Goal: Task Accomplishment & Management: Use online tool/utility

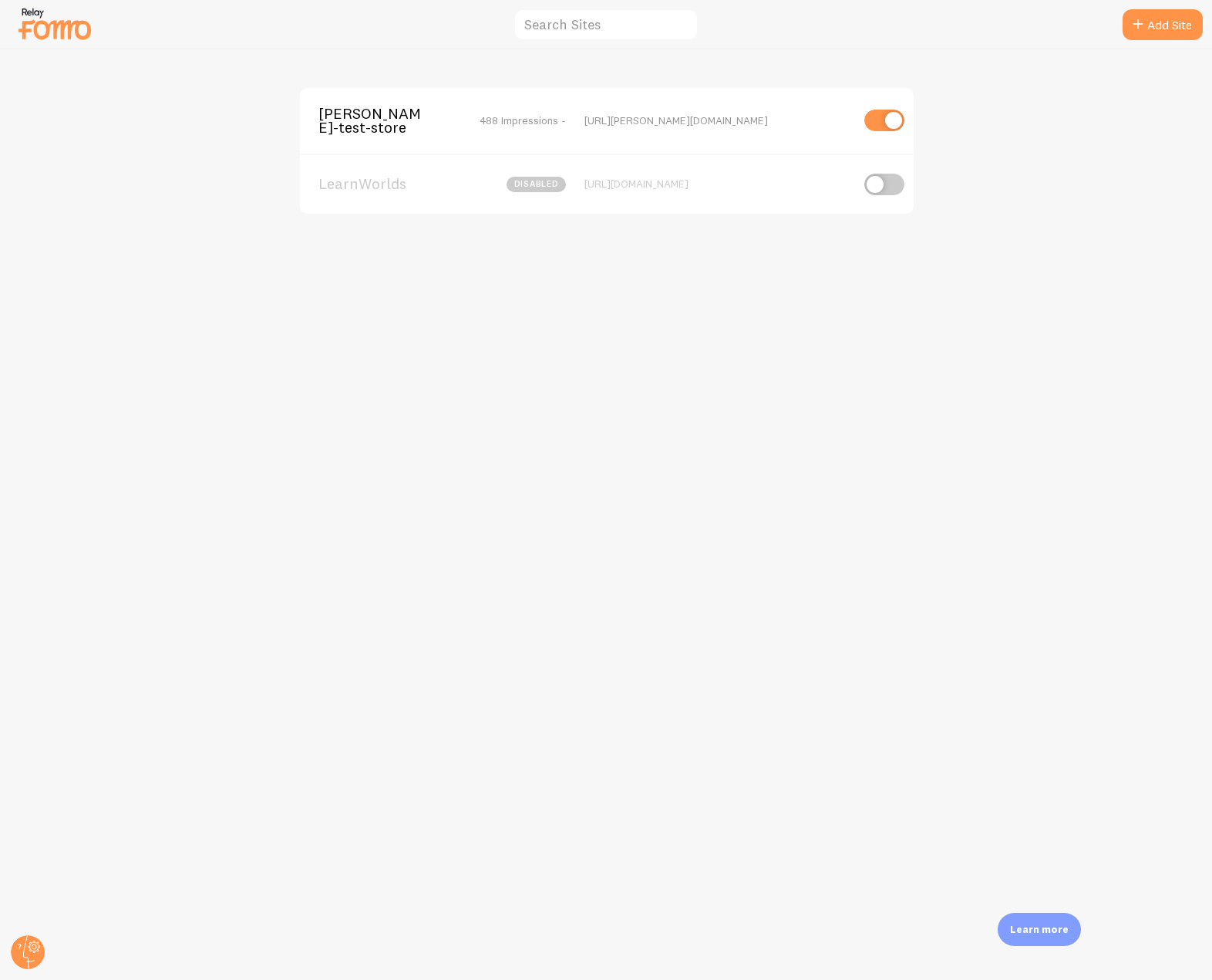
click at [347, 116] on span "[PERSON_NAME]-test-store" at bounding box center [381, 120] width 124 height 29
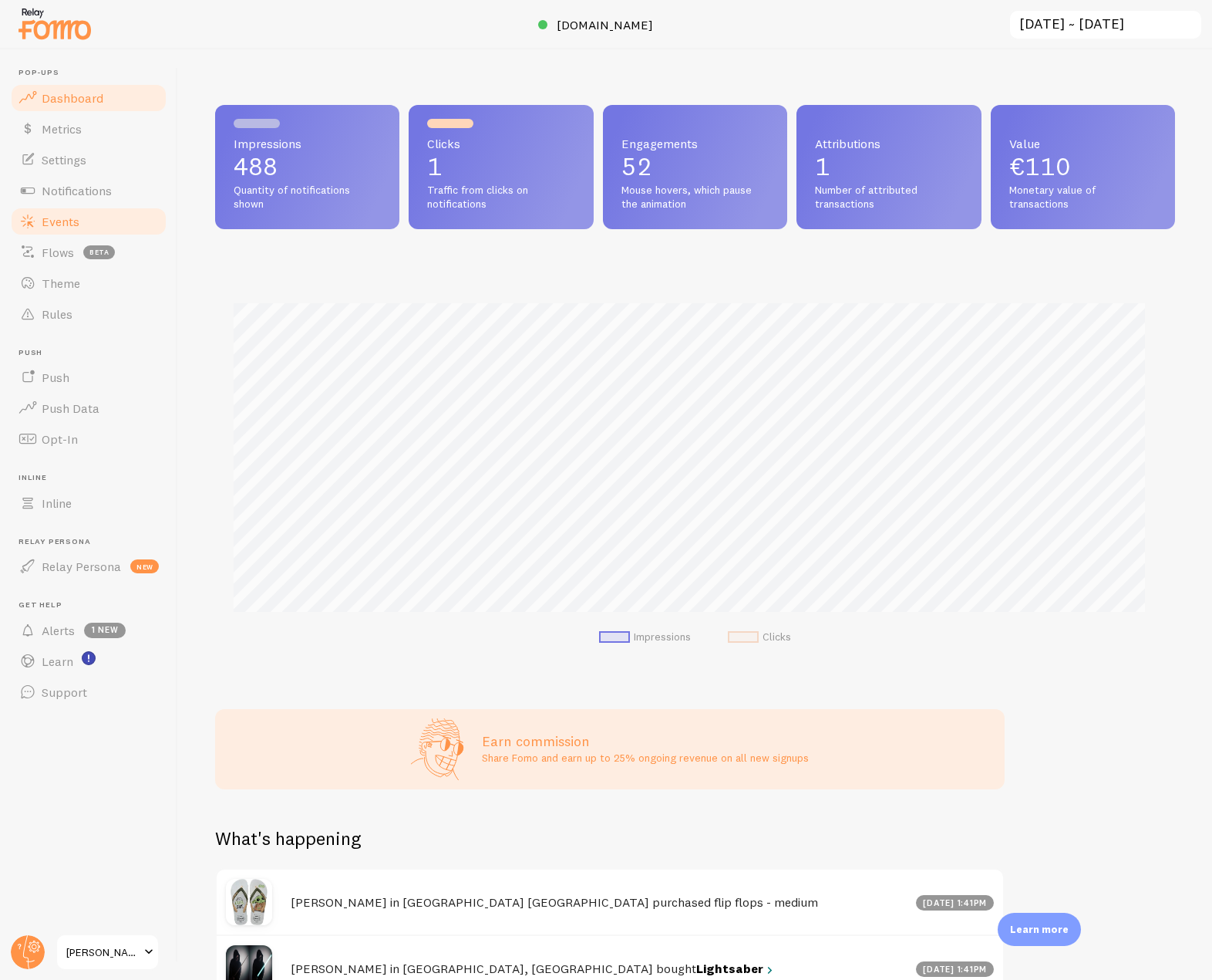
scroll to position [405, 948]
click at [112, 194] on span "Notifications" at bounding box center [76, 190] width 70 height 16
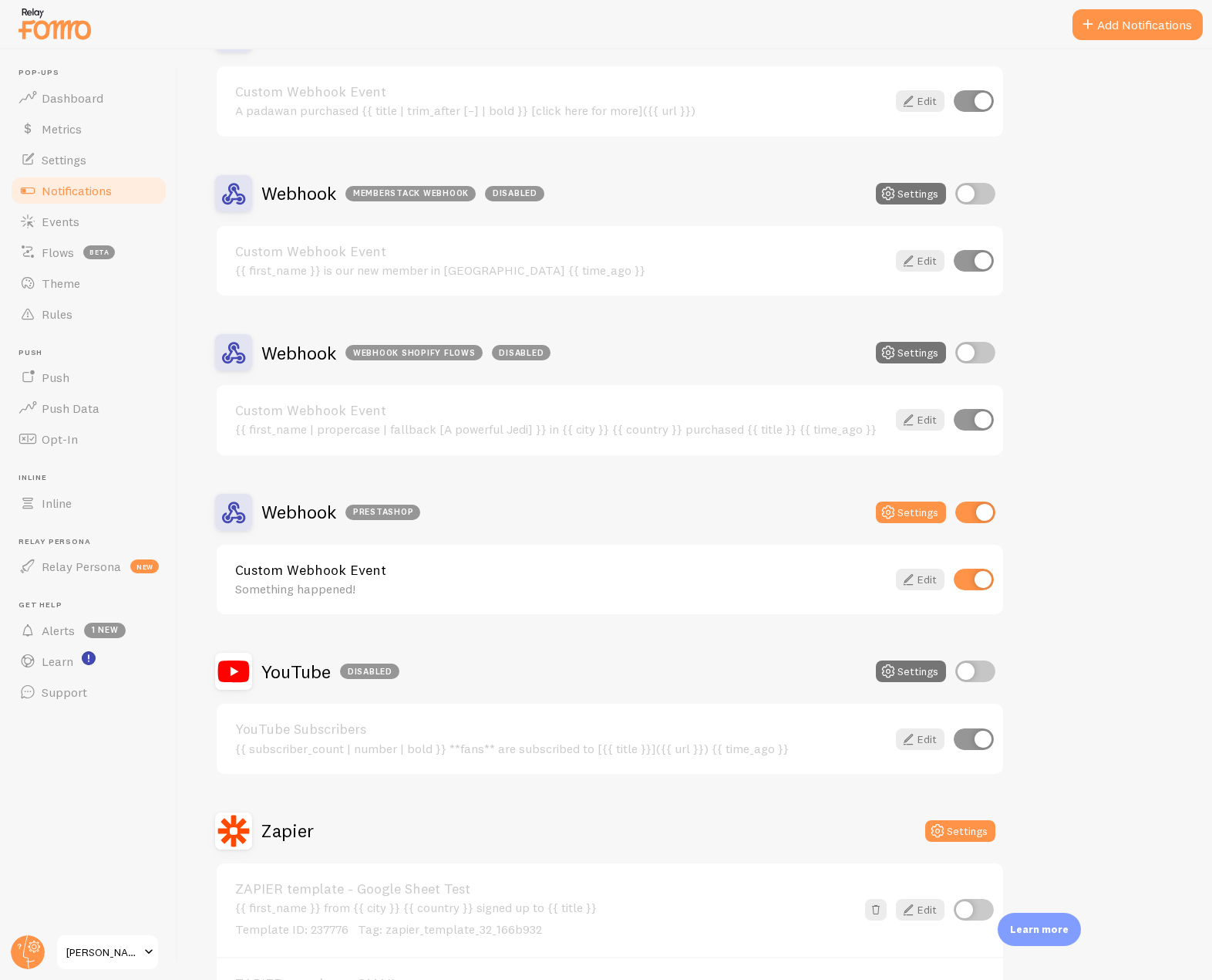
scroll to position [5169, 0]
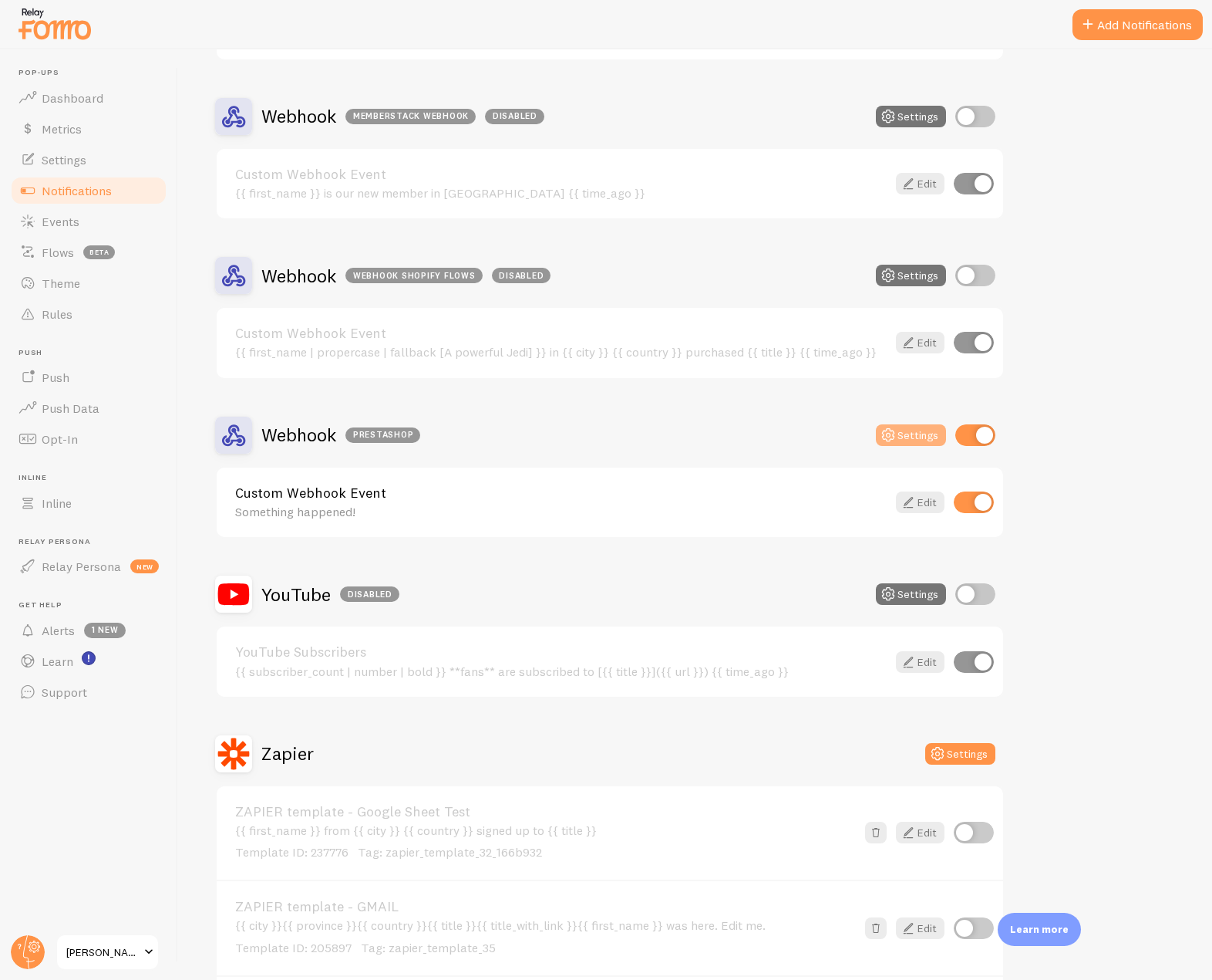
click at [919, 440] on button "Settings" at bounding box center [912, 434] width 70 height 21
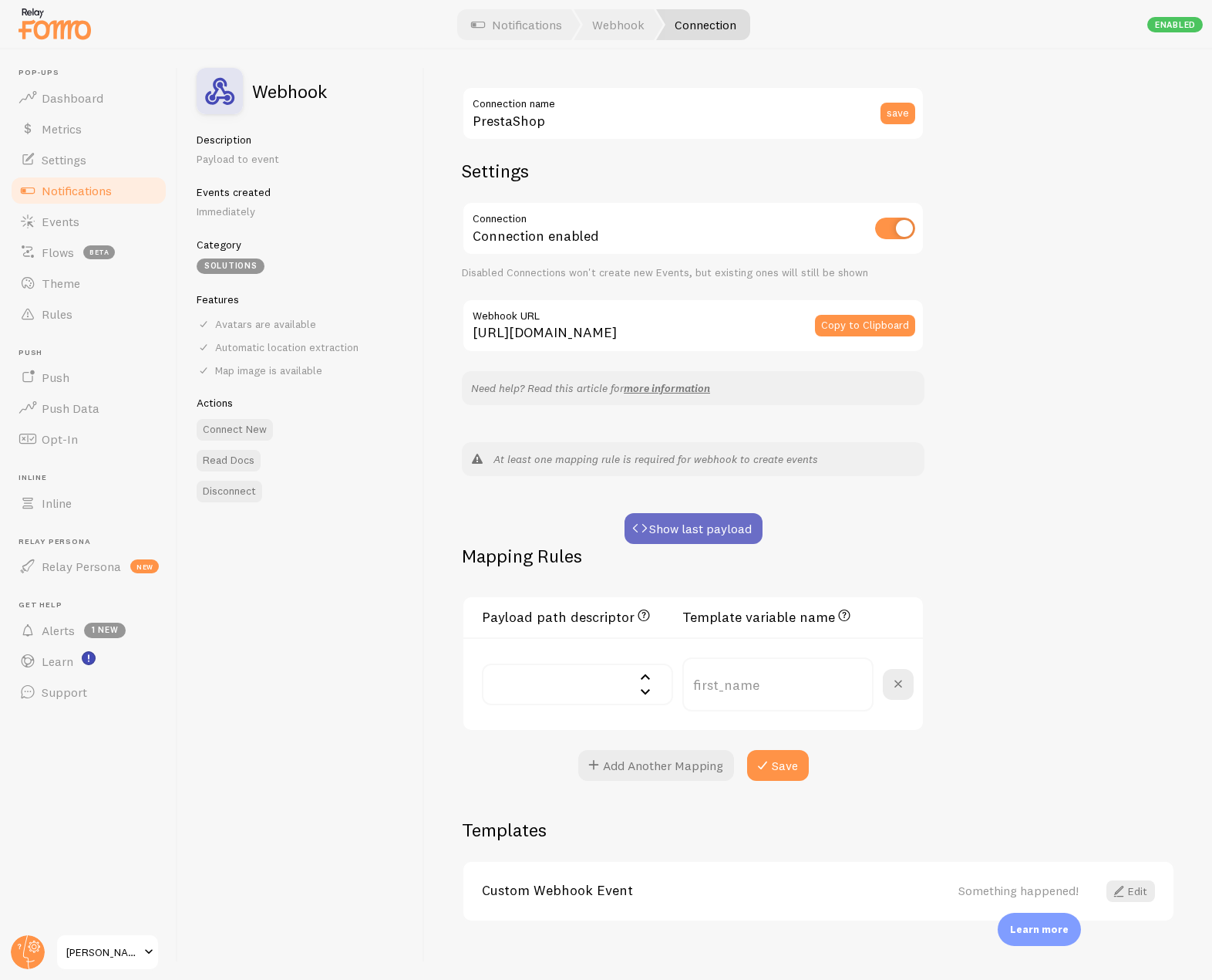
click at [697, 528] on button "Show last payload" at bounding box center [694, 527] width 138 height 30
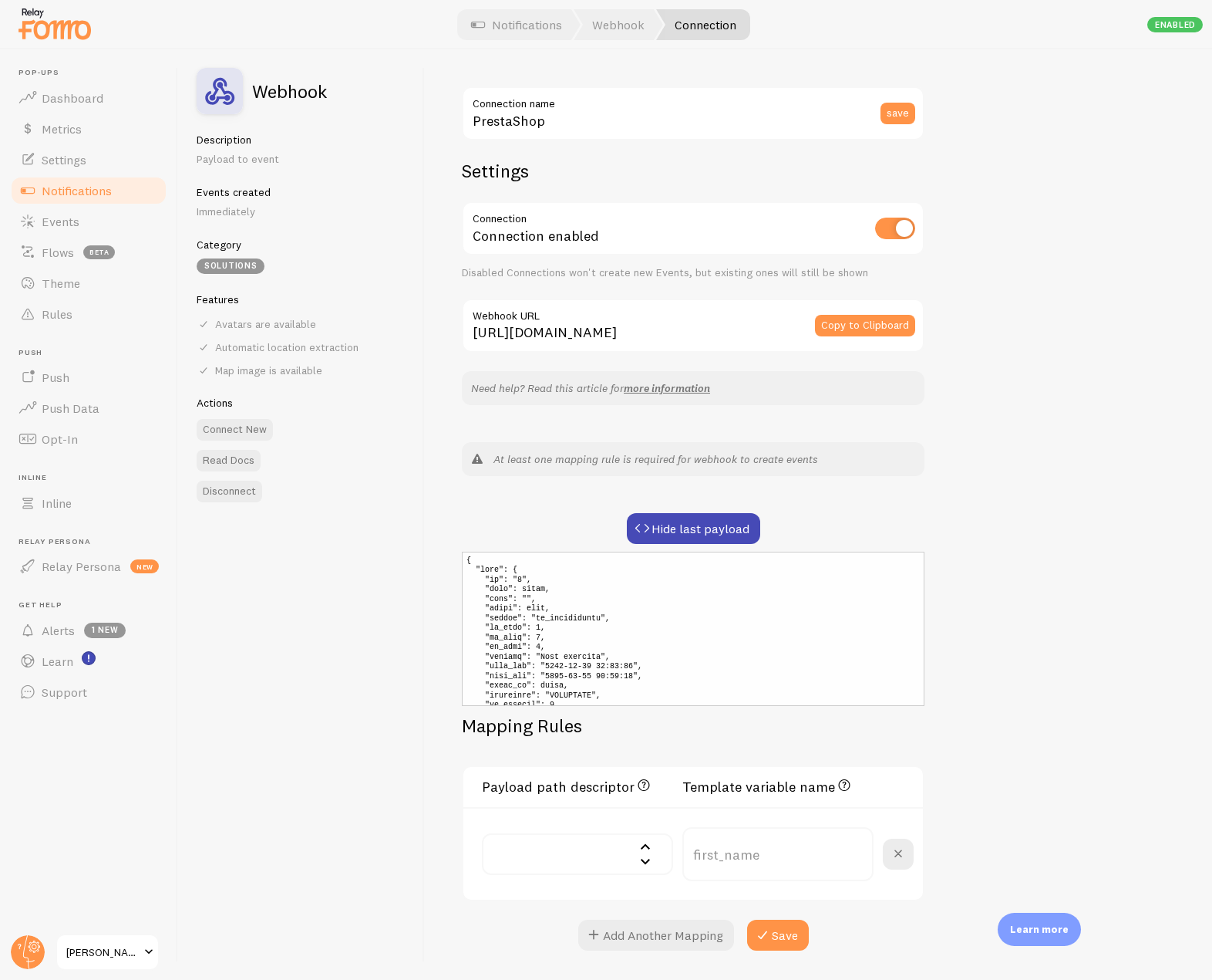
click at [631, 849] on input "text" at bounding box center [578, 854] width 192 height 41
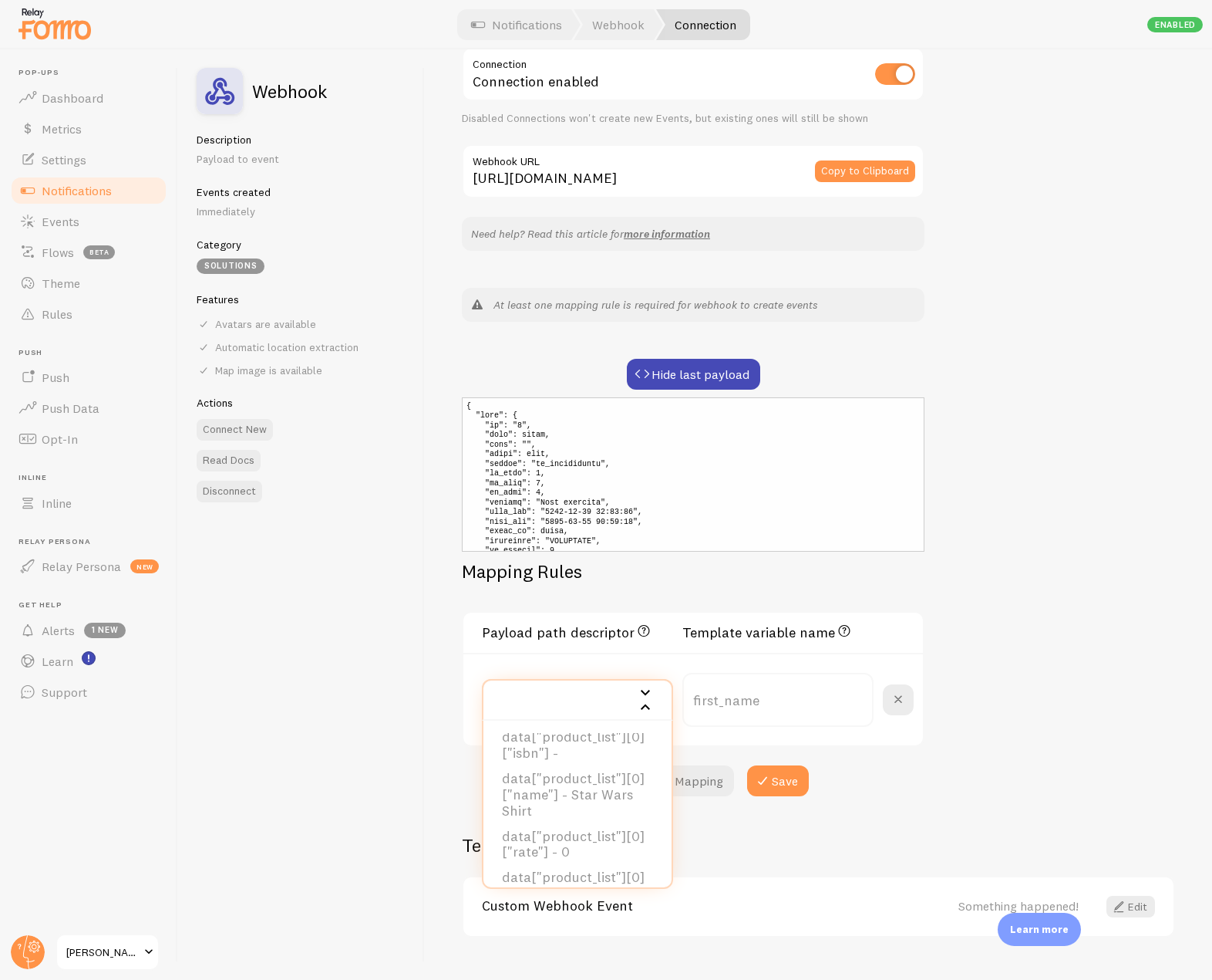
scroll to position [849, 0]
click at [595, 747] on li "data["product_list"][0]["name"] - Star Wars Shirt" at bounding box center [578, 717] width 188 height 58
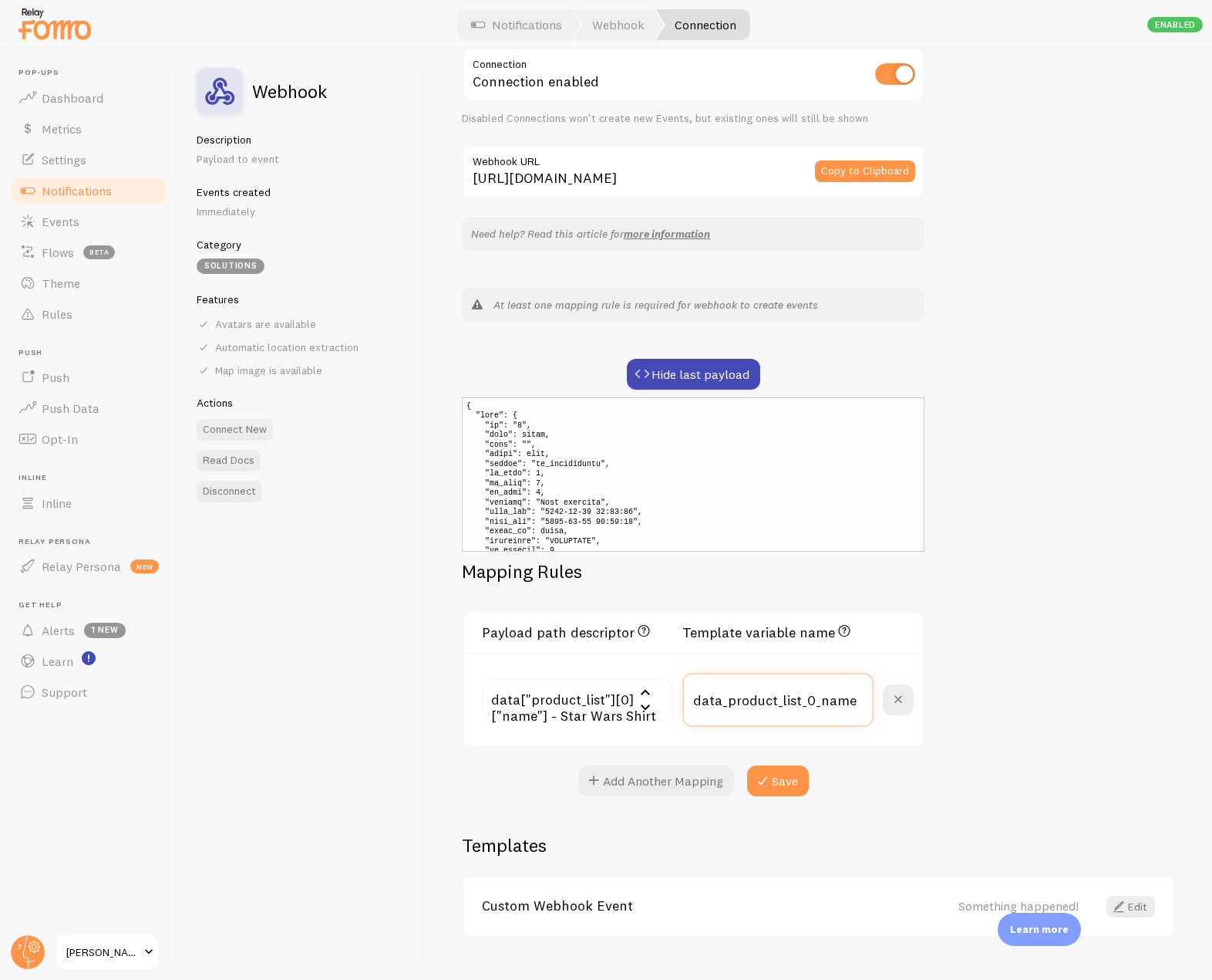
drag, startPoint x: 857, startPoint y: 703, endPoint x: 677, endPoint y: 705, distance: 180.0
click at [677, 705] on div "data["product_list"][0]["name"] - Star Wars Shirt data["id"] - 5 data["gift"] -…" at bounding box center [698, 700] width 432 height 54
type input "title"
click at [671, 783] on button "Add Another Mapping" at bounding box center [656, 780] width 156 height 30
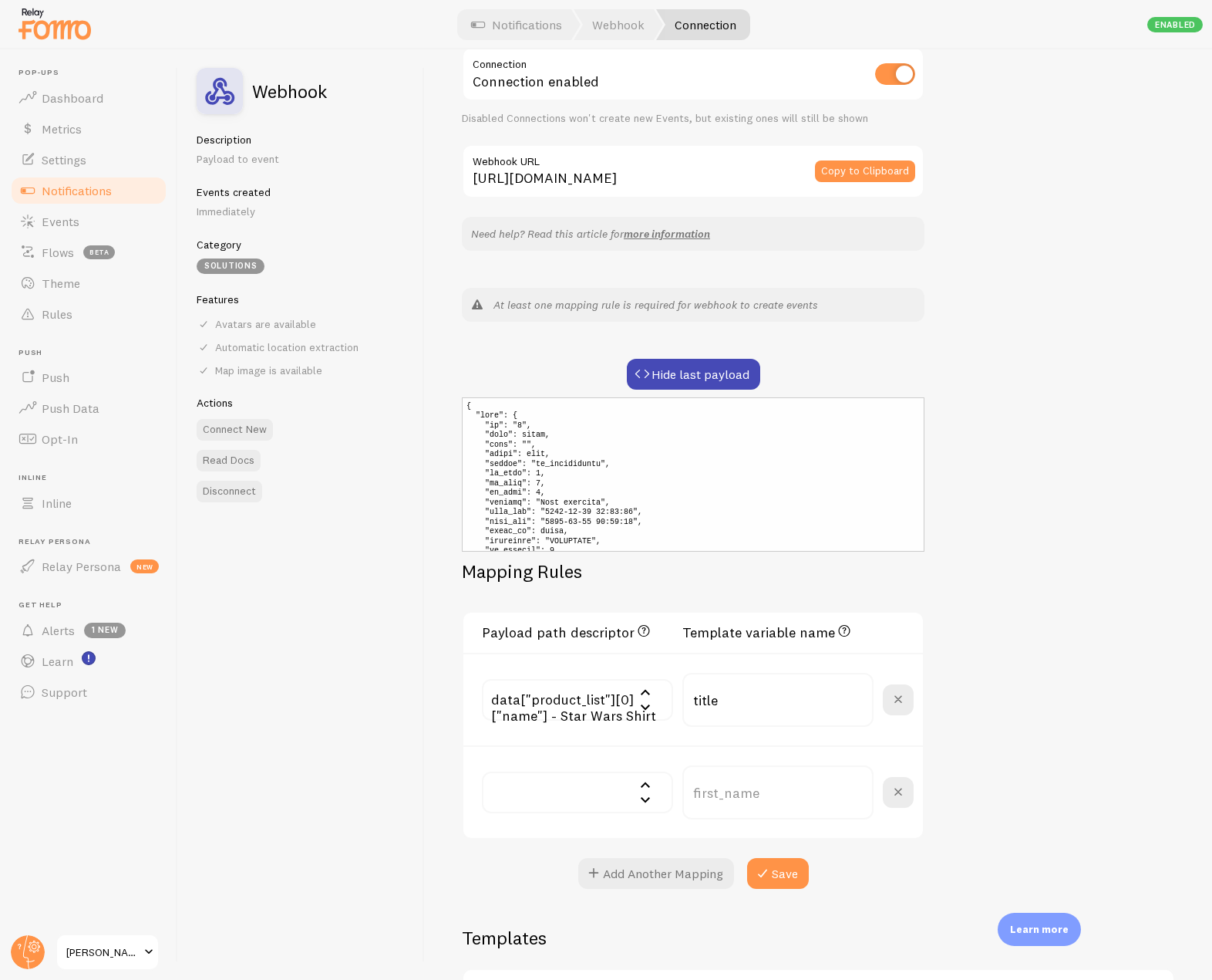
click at [627, 788] on input "text" at bounding box center [578, 792] width 192 height 41
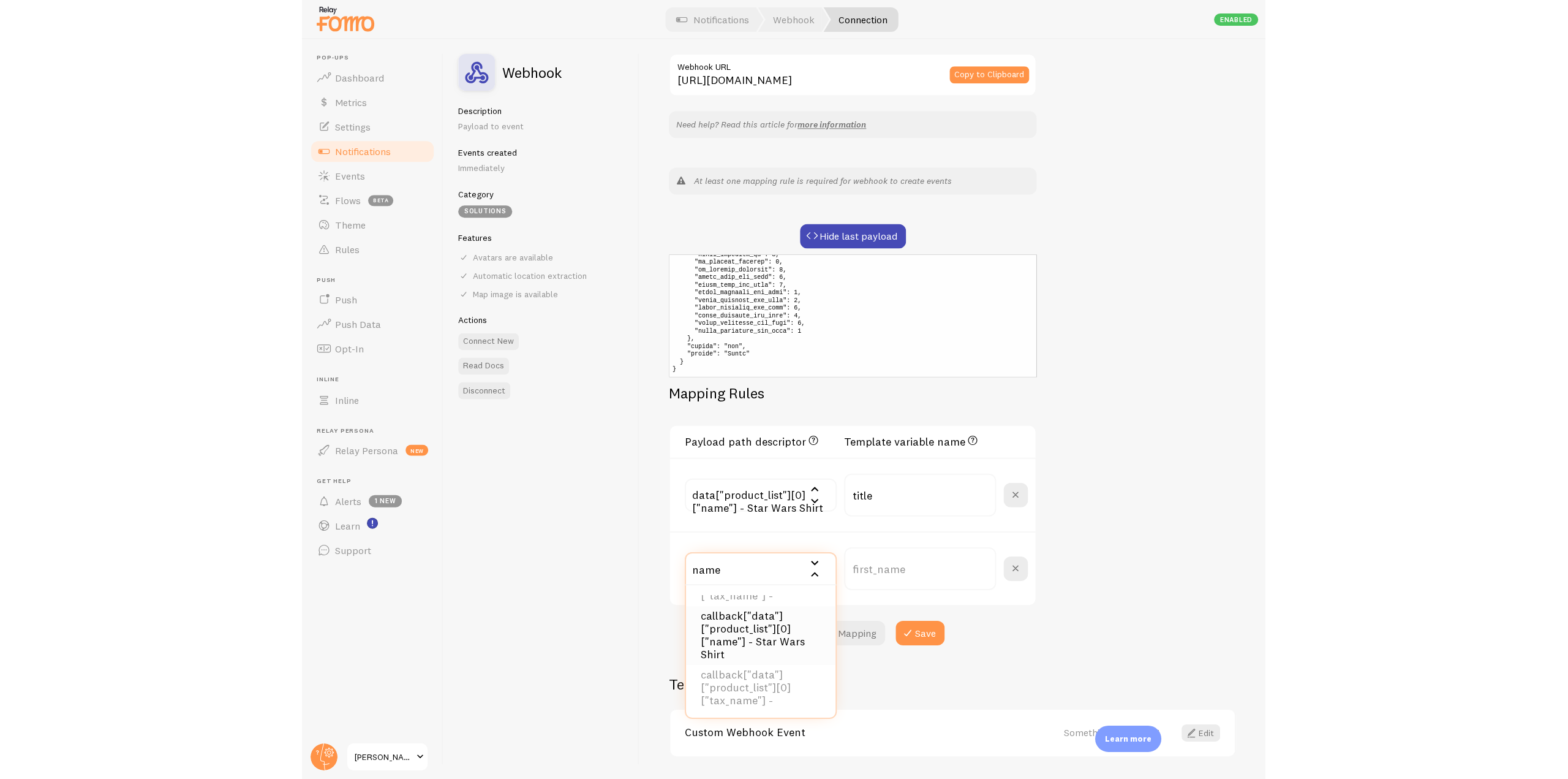
scroll to position [0, 0]
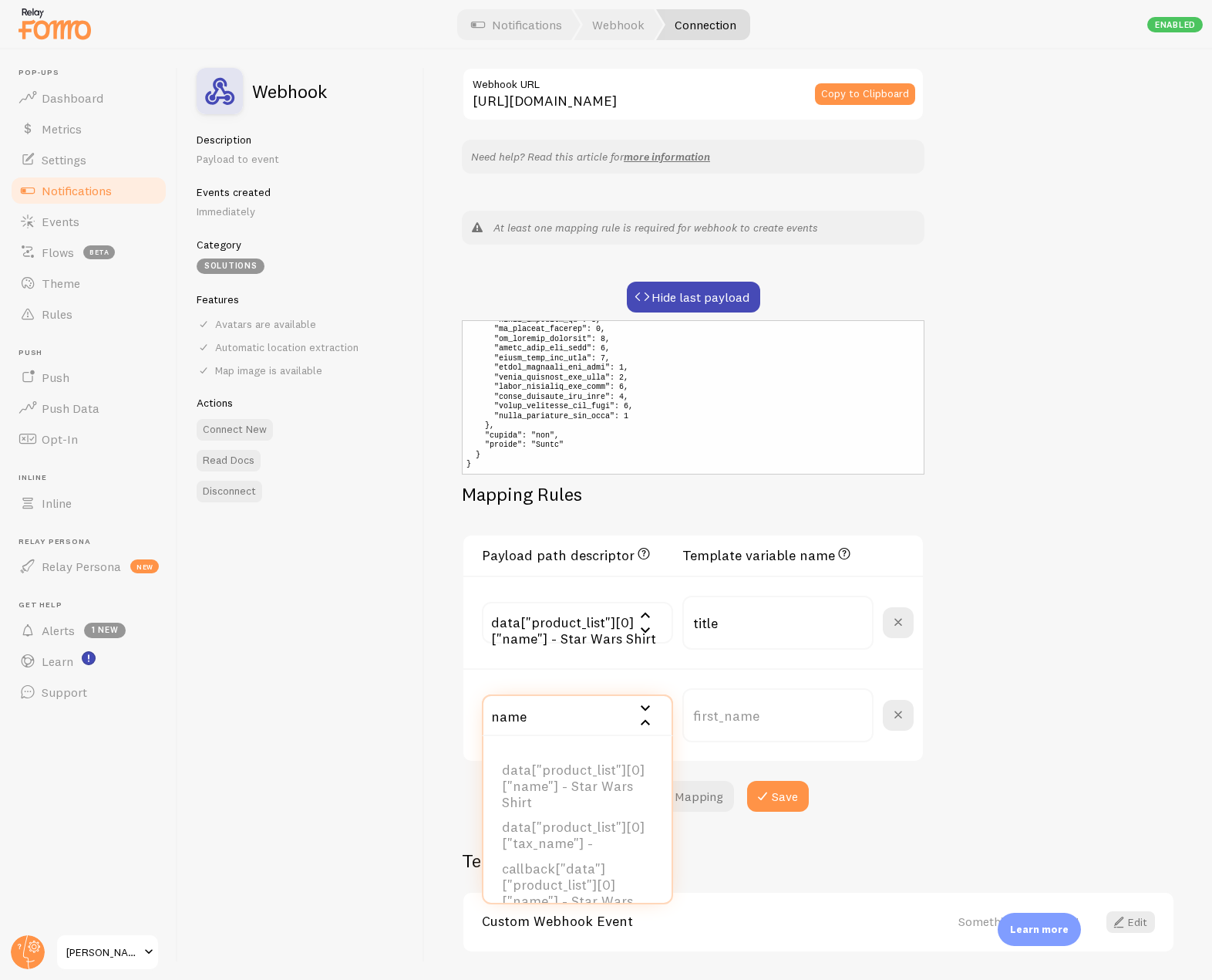
drag, startPoint x: 530, startPoint y: 723, endPoint x: 477, endPoint y: 717, distance: 53.3
click at [477, 717] on div "name data["product_list"][0]["name"] - Star Wars Shirt data["product_list"][0][…" at bounding box center [693, 714] width 460 height 92
type input "c"
click at [641, 716] on input "text" at bounding box center [578, 714] width 192 height 41
type input "c"
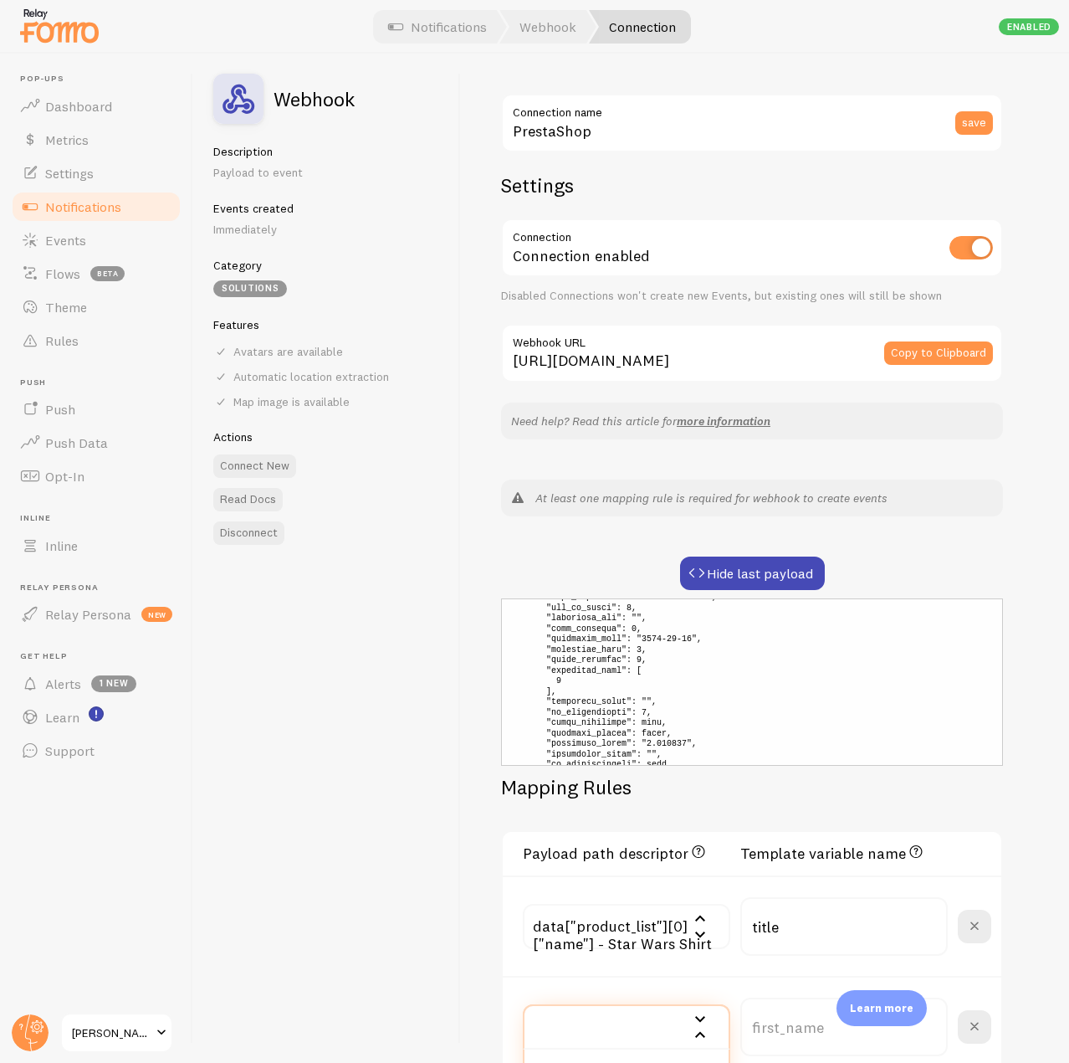
scroll to position [837, 0]
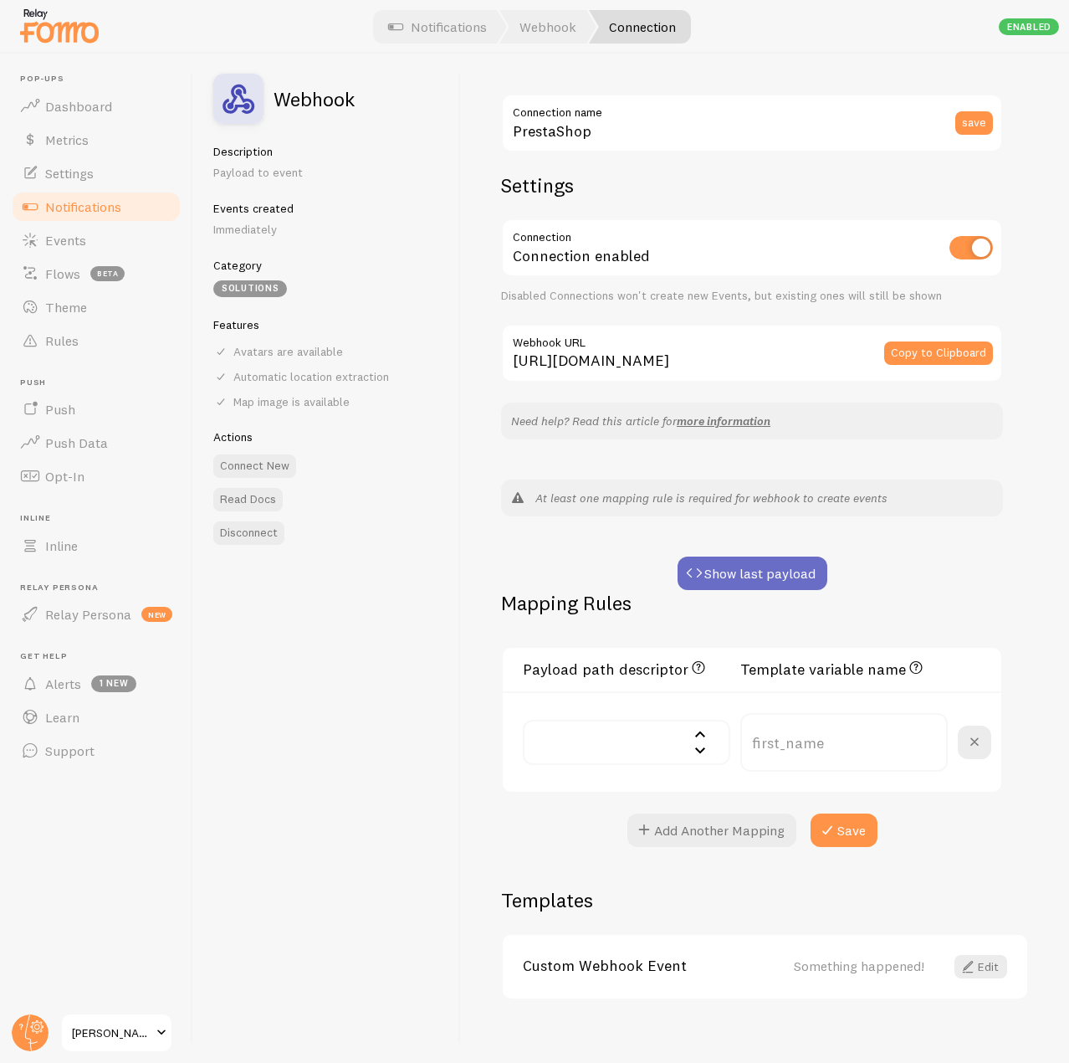
click at [723, 583] on button "Show last payload" at bounding box center [753, 572] width 150 height 33
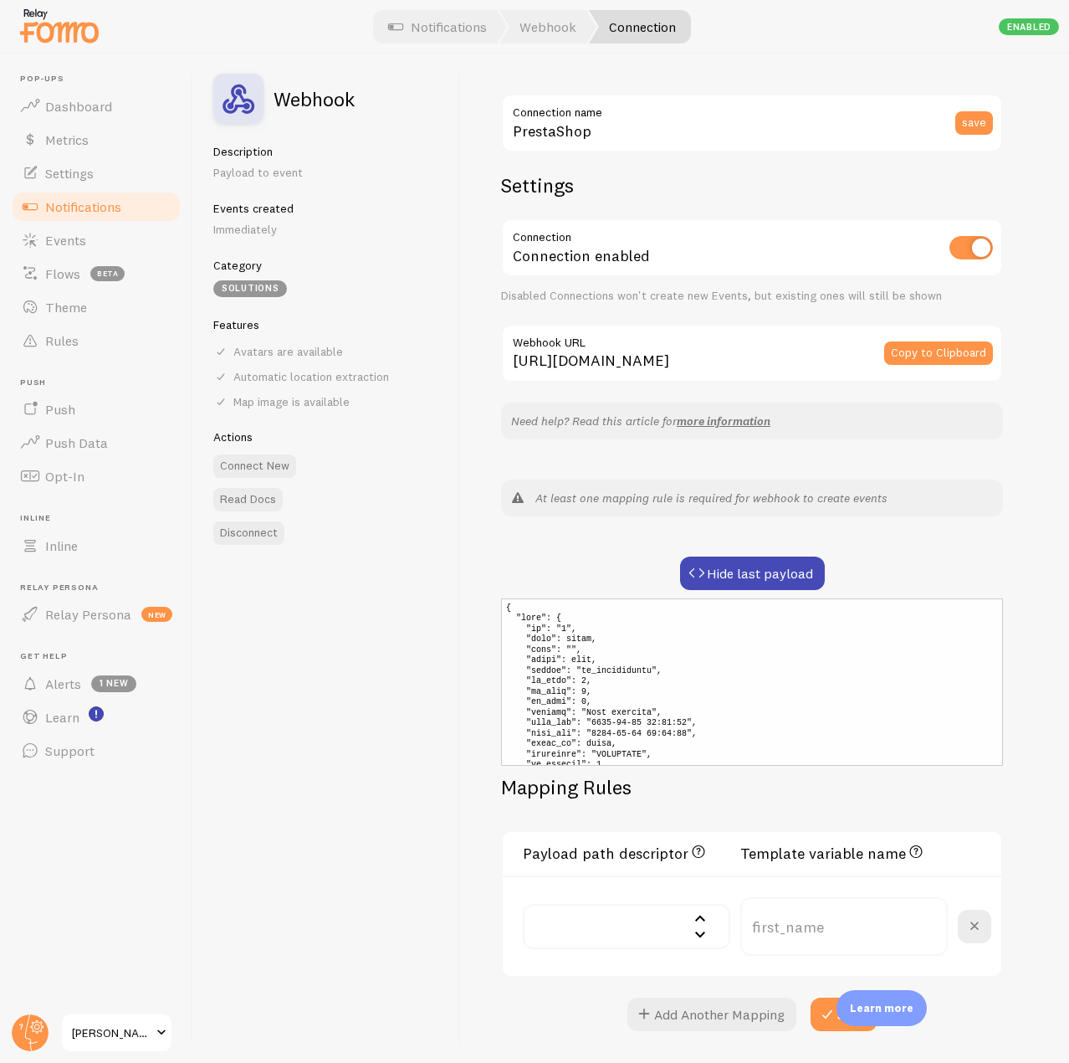
click at [654, 930] on input "text" at bounding box center [627, 926] width 208 height 45
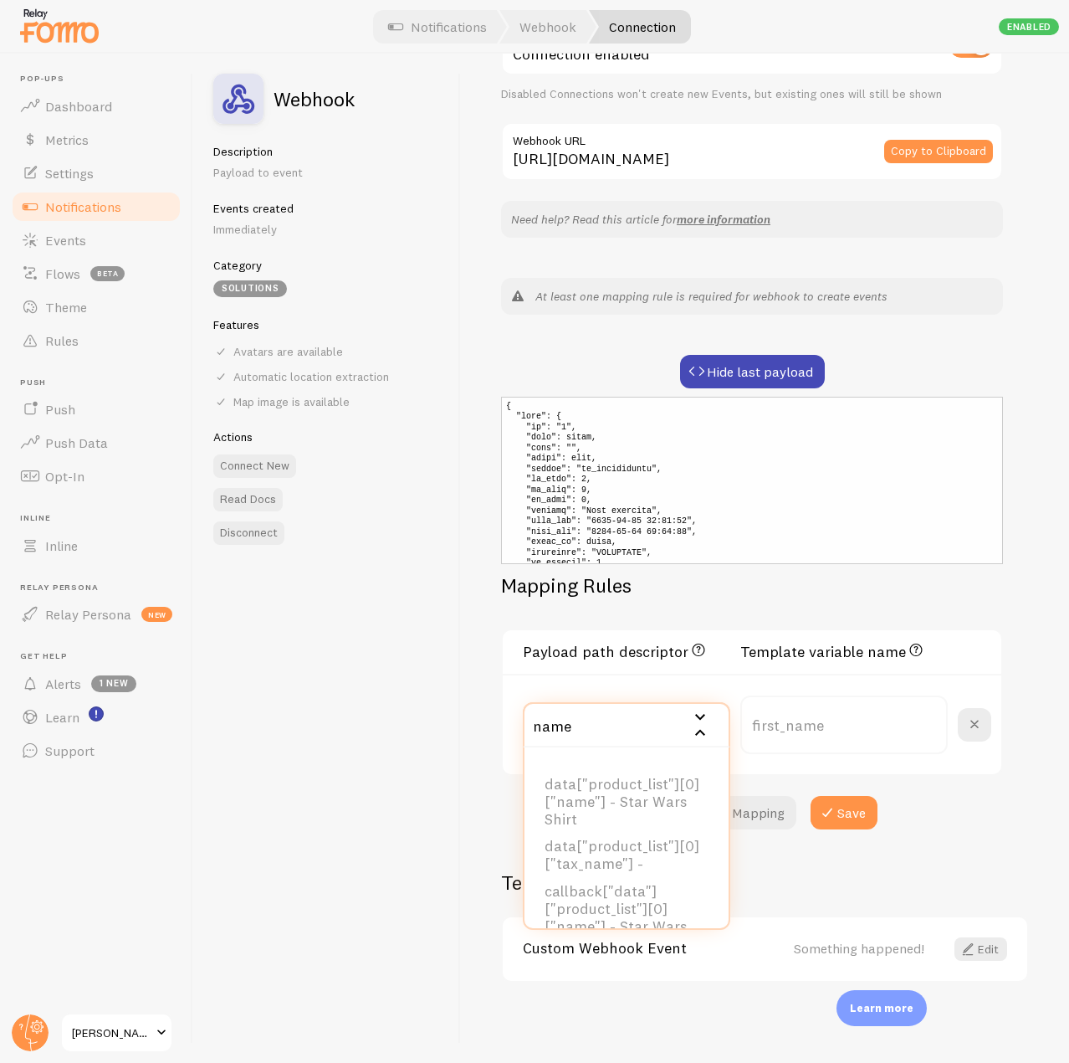
type input "name"
